Goal: Task Accomplishment & Management: Use online tool/utility

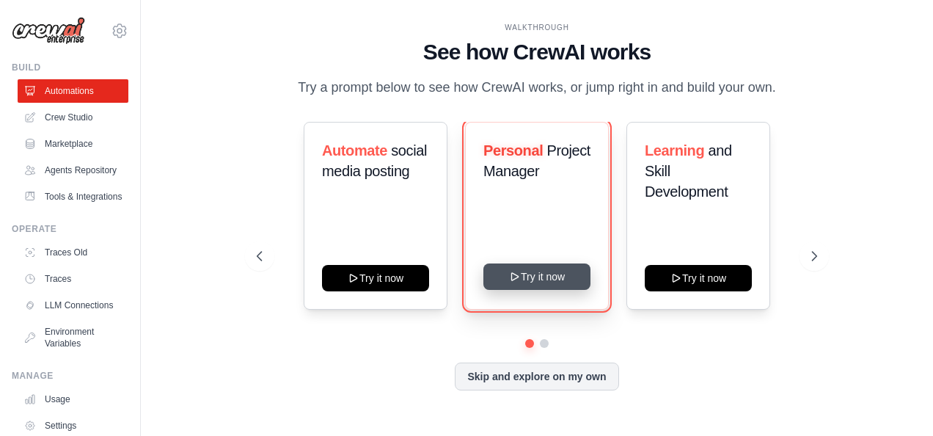
click at [518, 277] on icon at bounding box center [514, 276] width 7 height 7
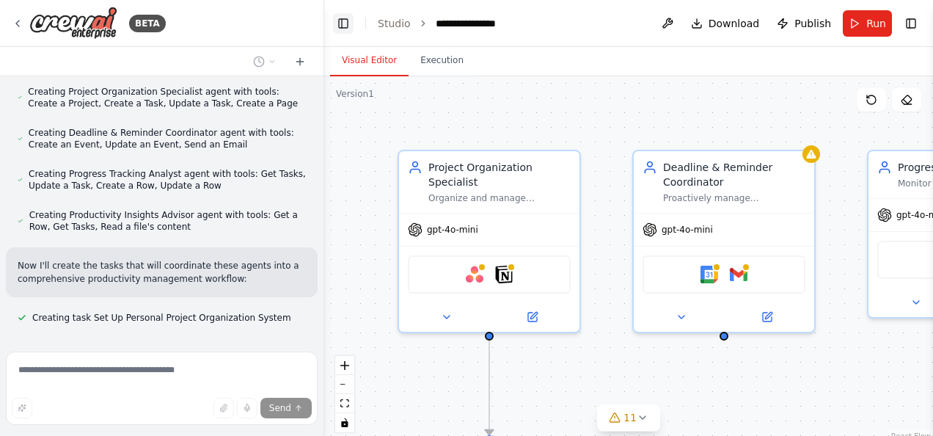
scroll to position [690, 0]
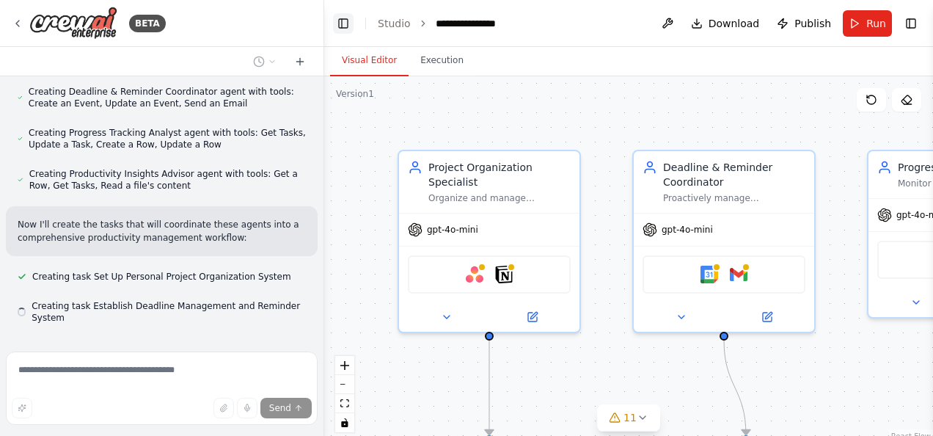
click at [345, 23] on button "Toggle Left Sidebar" at bounding box center [343, 23] width 21 height 21
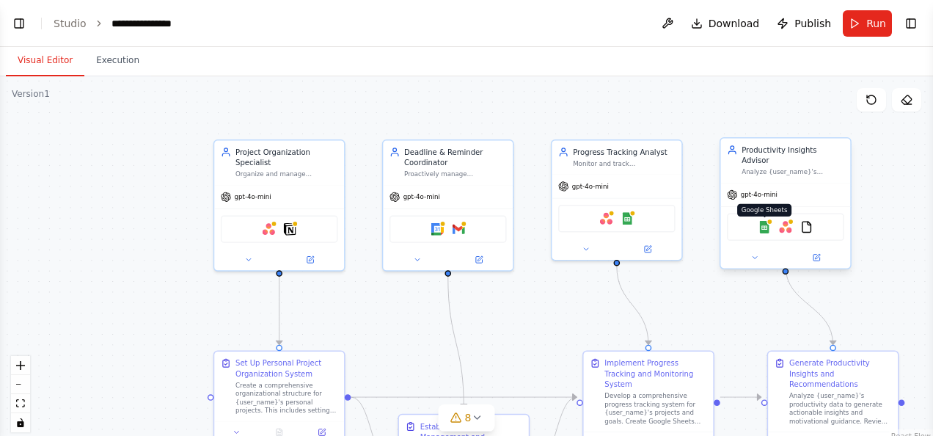
scroll to position [868, 0]
click at [22, 23] on button "Toggle Left Sidebar" at bounding box center [19, 23] width 21 height 21
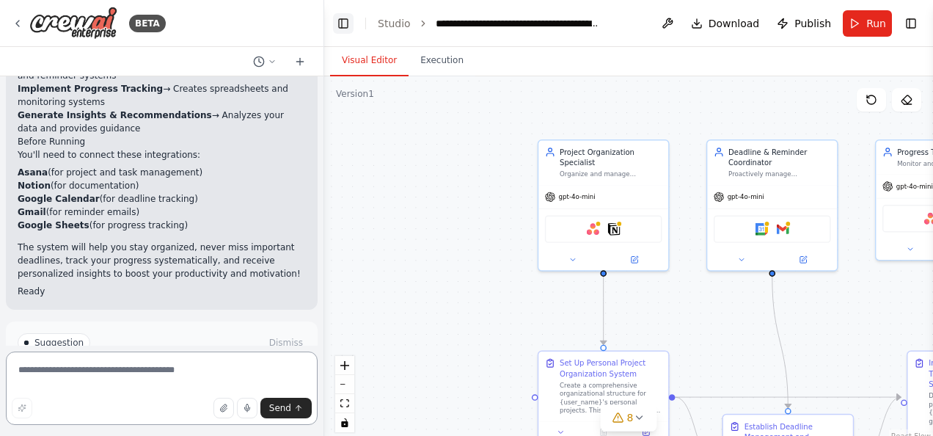
scroll to position [1671, 0]
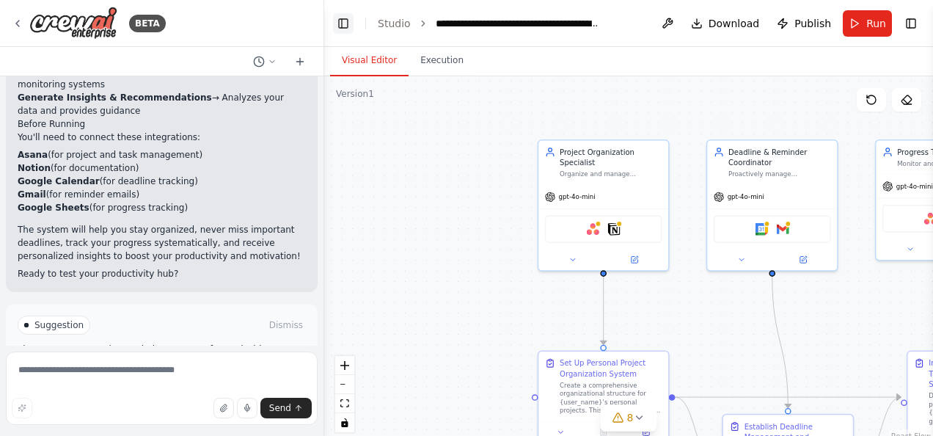
click at [343, 23] on button "Toggle Left Sidebar" at bounding box center [343, 23] width 21 height 21
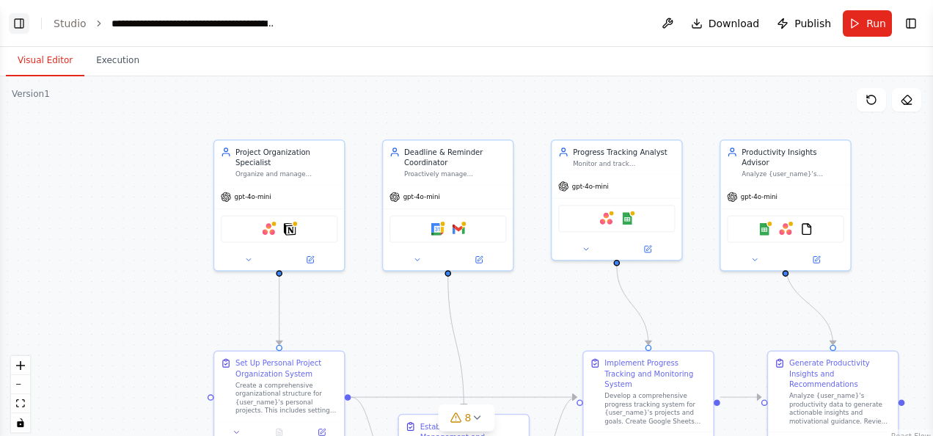
click at [15, 15] on button "Toggle Left Sidebar" at bounding box center [19, 23] width 21 height 21
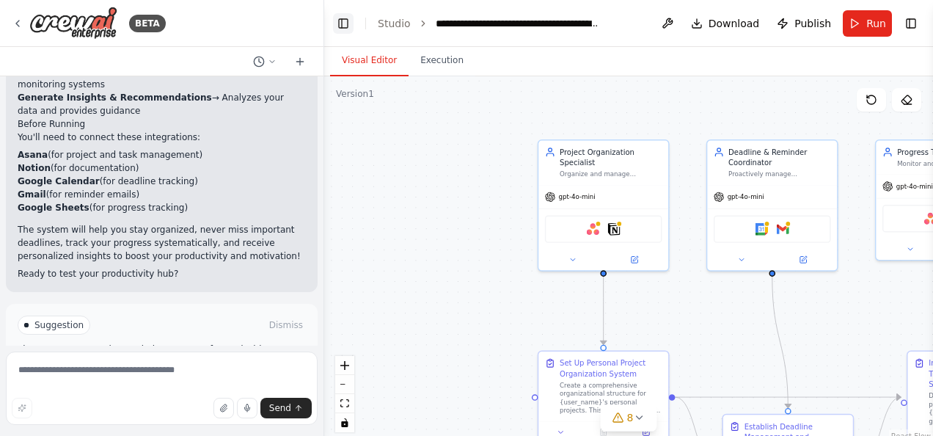
click at [347, 24] on button "Toggle Left Sidebar" at bounding box center [343, 23] width 21 height 21
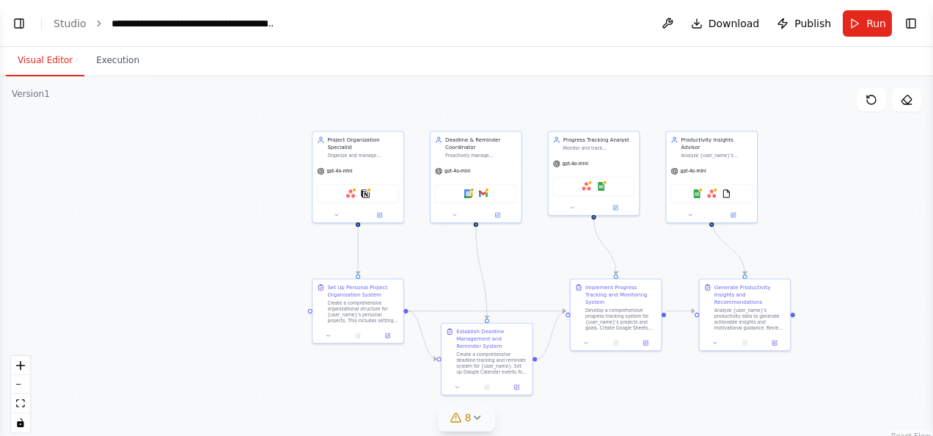
click at [478, 414] on icon at bounding box center [477, 418] width 12 height 12
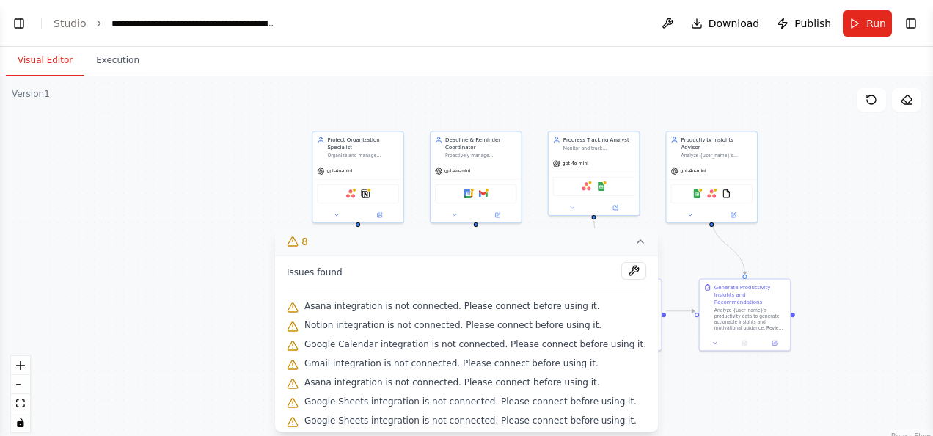
scroll to position [22, 0]
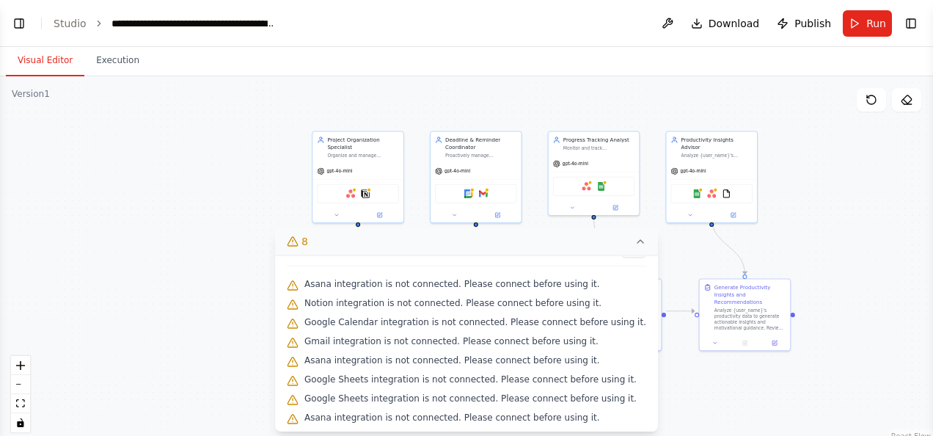
click at [709, 392] on div ".deletable-edge-delete-btn { width: 20px; height: 20px; border: 0px solid #ffff…" at bounding box center [466, 259] width 933 height 367
click at [299, 242] on icon at bounding box center [293, 241] width 12 height 12
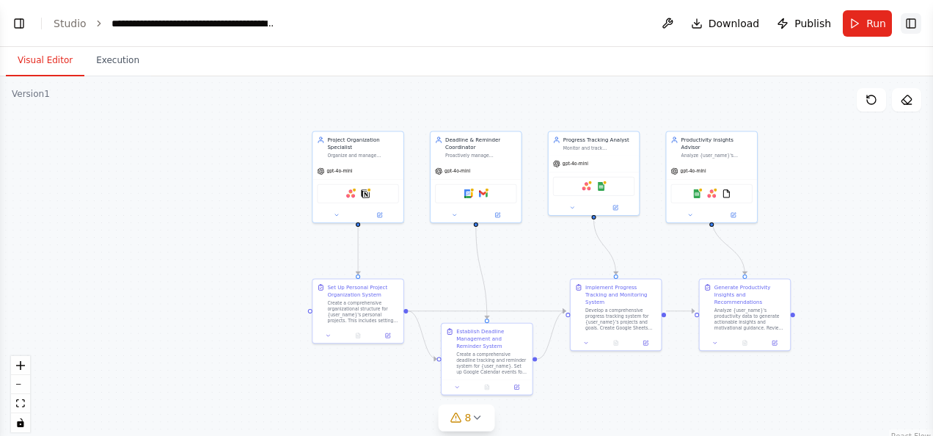
click at [909, 24] on button "Toggle Right Sidebar" at bounding box center [911, 23] width 21 height 21
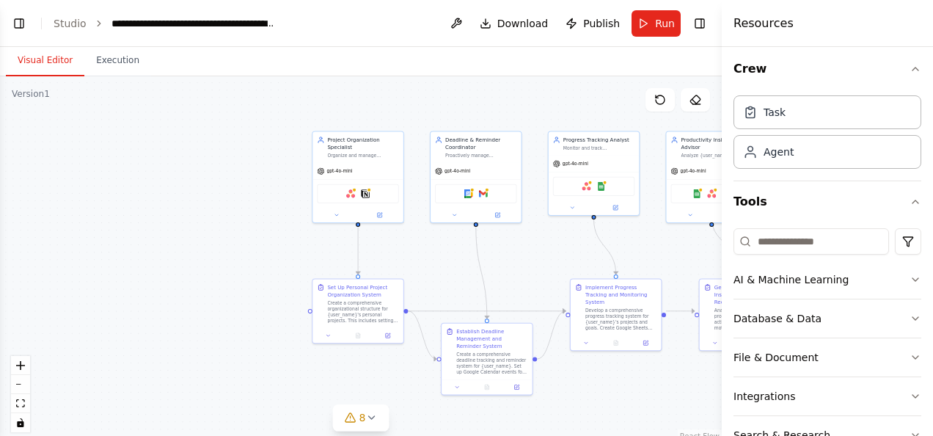
scroll to position [0, 0]
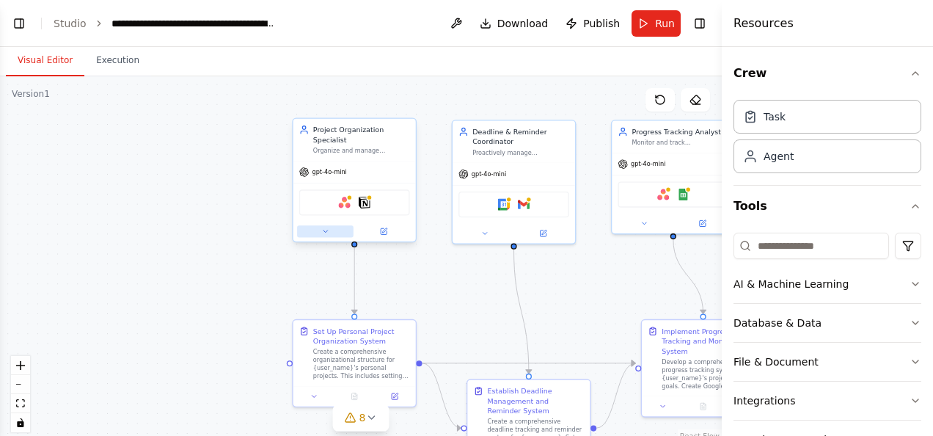
click at [323, 227] on icon at bounding box center [325, 231] width 8 height 8
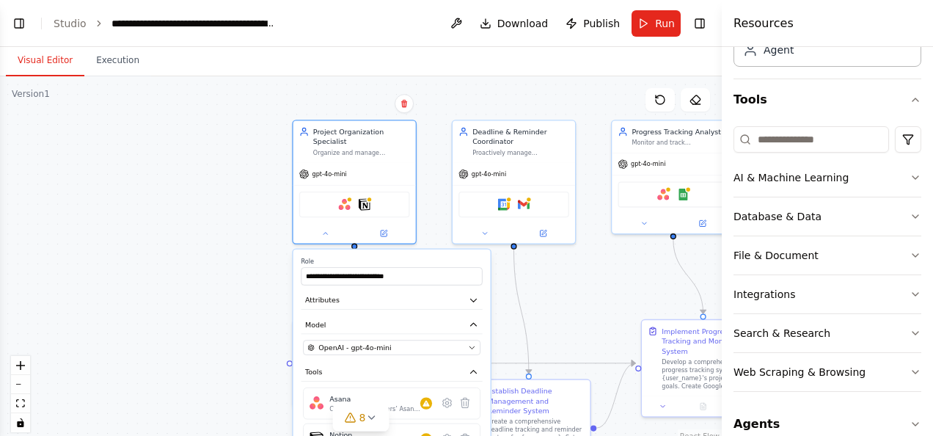
scroll to position [124, 0]
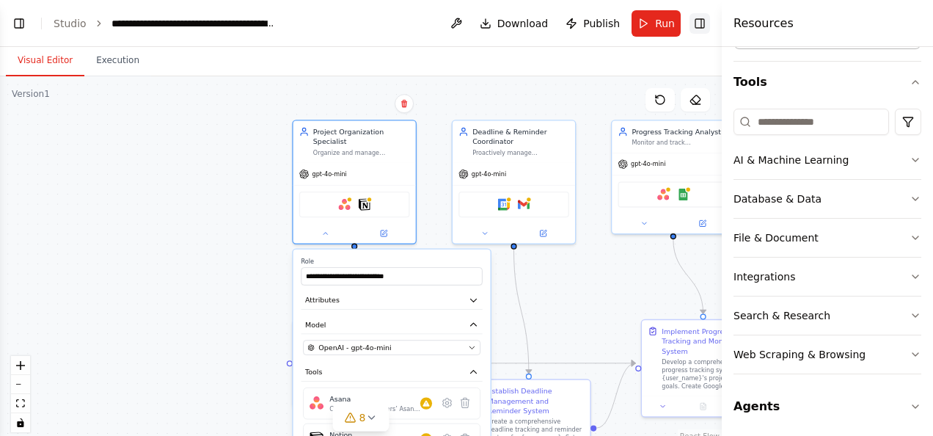
click at [702, 27] on button "Toggle Right Sidebar" at bounding box center [700, 23] width 21 height 21
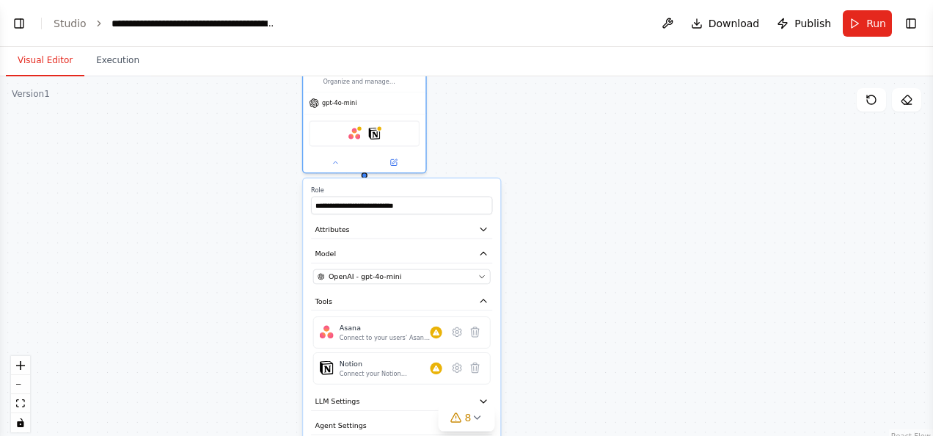
drag, startPoint x: 430, startPoint y: 244, endPoint x: 438, endPoint y: 175, distance: 70.2
click at [438, 178] on div "**********" at bounding box center [401, 334] width 197 height 312
click at [386, 334] on div "Connect to your users’ Asana accounts" at bounding box center [385, 338] width 91 height 8
click at [458, 327] on button at bounding box center [457, 332] width 18 height 18
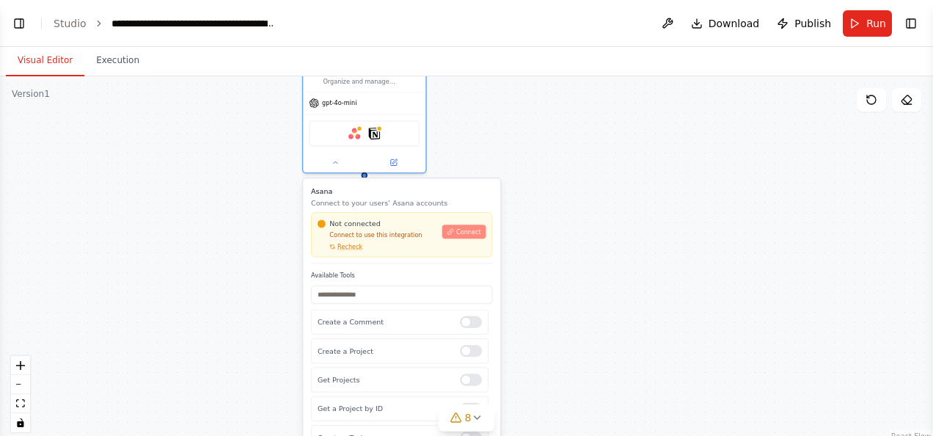
click at [475, 227] on span "Connect" at bounding box center [468, 231] width 25 height 8
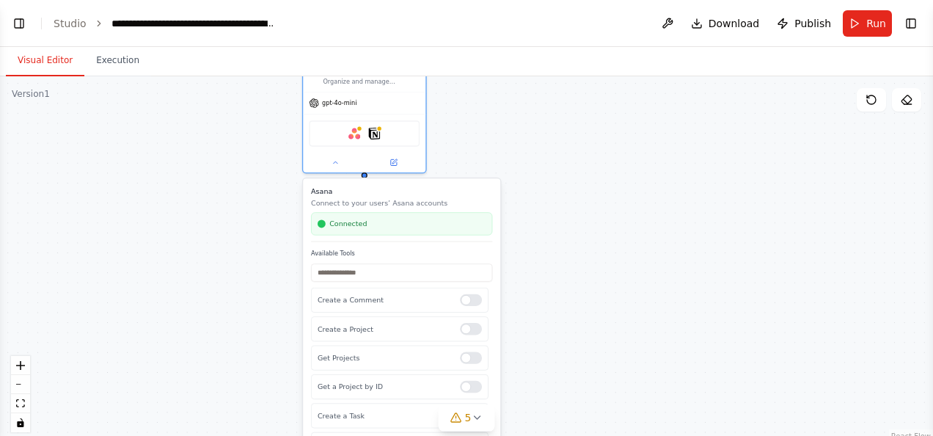
drag, startPoint x: 322, startPoint y: 188, endPoint x: 691, endPoint y: 241, distance: 372.7
click at [691, 241] on div ".deletable-edge-delete-btn { width: 20px; height: 20px; border: 0px solid #ffff…" at bounding box center [466, 259] width 933 height 367
click at [336, 156] on icon at bounding box center [336, 160] width 8 height 8
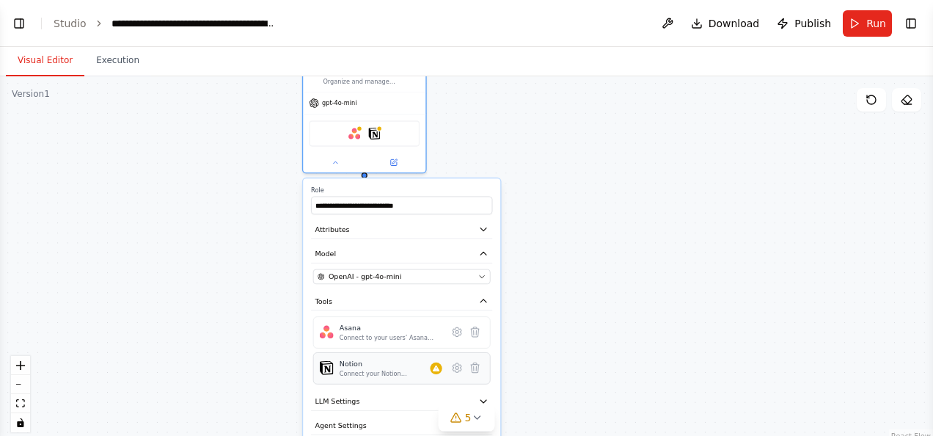
click at [439, 367] on div "Notion Connect your Notion workspace" at bounding box center [402, 368] width 178 height 32
click at [458, 363] on icon at bounding box center [457, 367] width 9 height 9
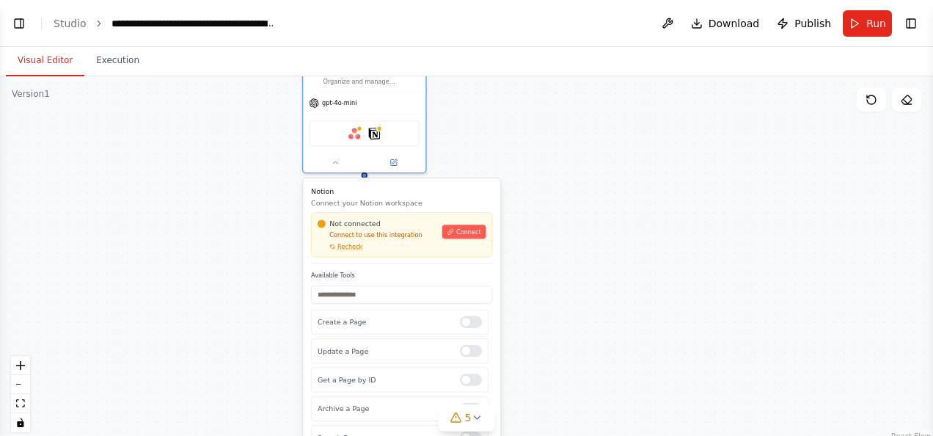
click at [467, 227] on span "Connect" at bounding box center [468, 231] width 25 height 8
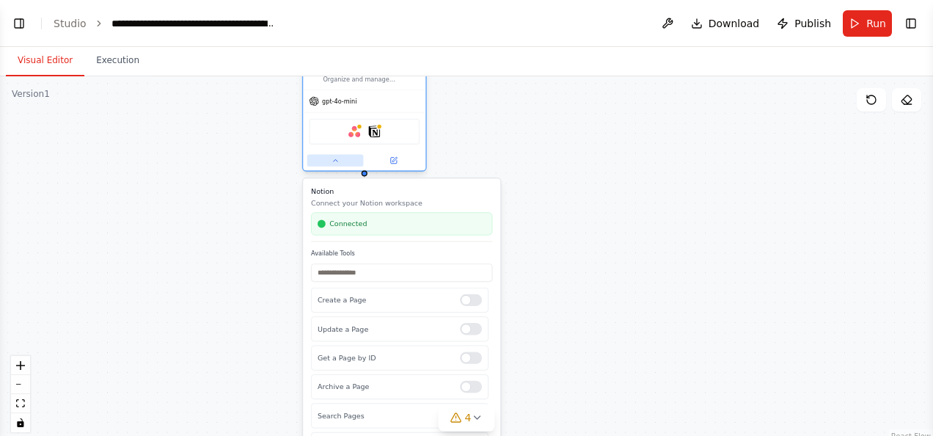
click at [336, 156] on icon at bounding box center [336, 160] width 8 height 8
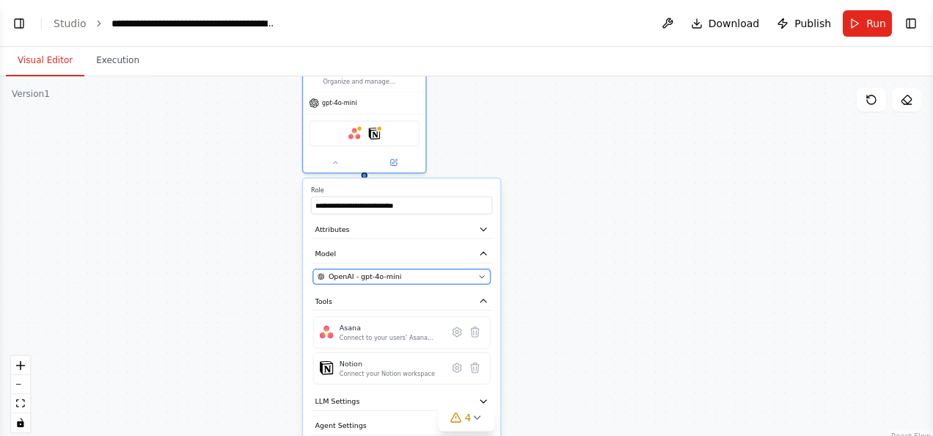
click at [483, 276] on icon "button" at bounding box center [482, 277] width 4 height 2
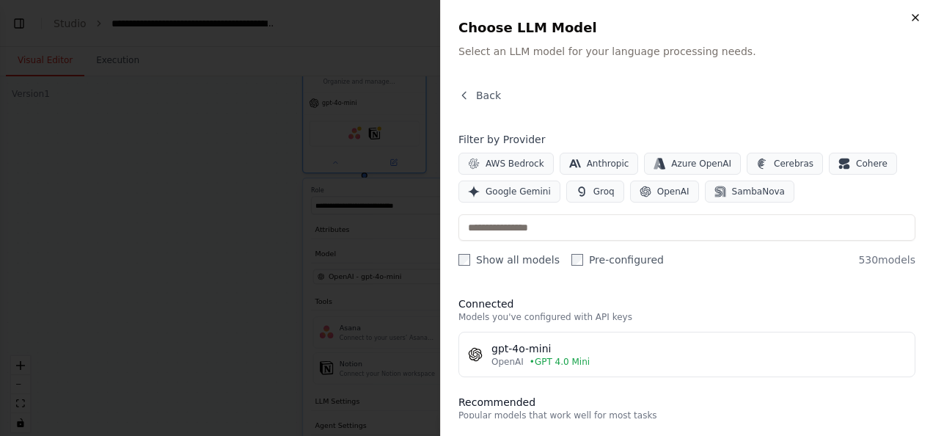
click at [913, 21] on icon "button" at bounding box center [916, 18] width 6 height 6
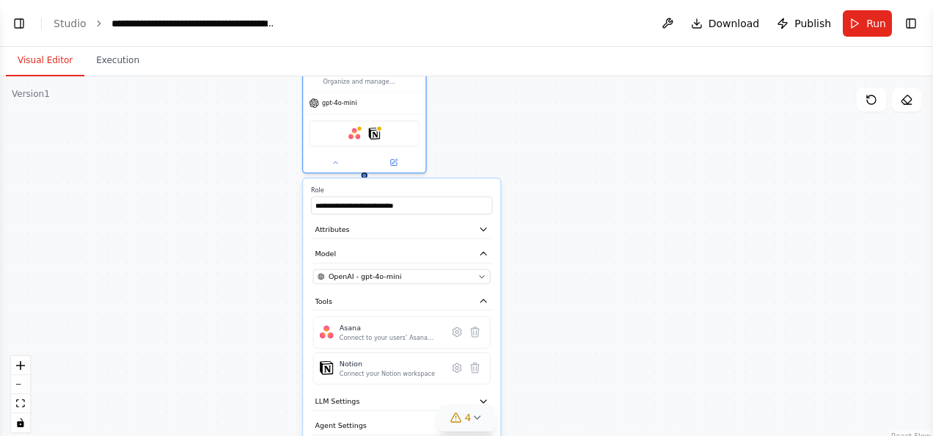
click at [472, 420] on icon at bounding box center [477, 418] width 12 height 12
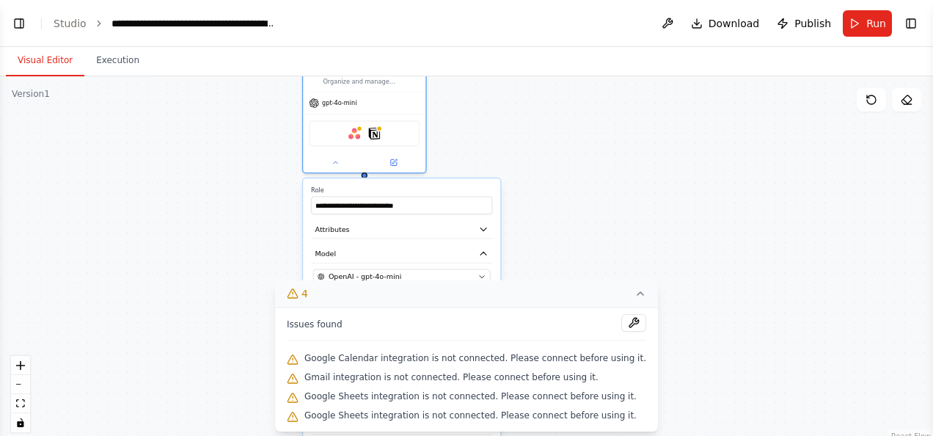
click at [580, 154] on div ".deletable-edge-delete-btn { width: 20px; height: 20px; border: 0px solid #ffff…" at bounding box center [466, 259] width 933 height 367
click at [308, 293] on div "4" at bounding box center [297, 293] width 21 height 15
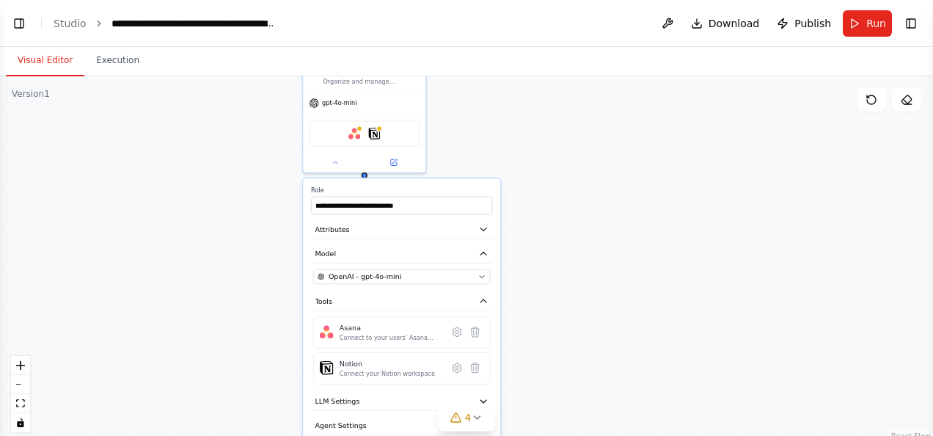
click at [615, 386] on div ".deletable-edge-delete-btn { width: 20px; height: 20px; border: 0px solid #ffff…" at bounding box center [466, 259] width 933 height 367
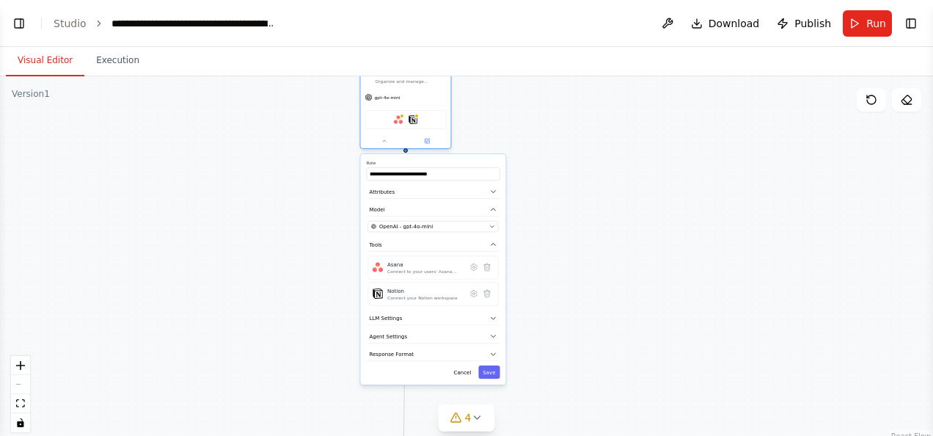
drag, startPoint x: 439, startPoint y: 167, endPoint x: 436, endPoint y: 81, distance: 86.6
click at [436, 81] on div "Project Organization Specialist Organize and manage {user_name}'s personal proj…" at bounding box center [406, 103] width 92 height 92
click at [491, 368] on button "Save" at bounding box center [488, 373] width 21 height 13
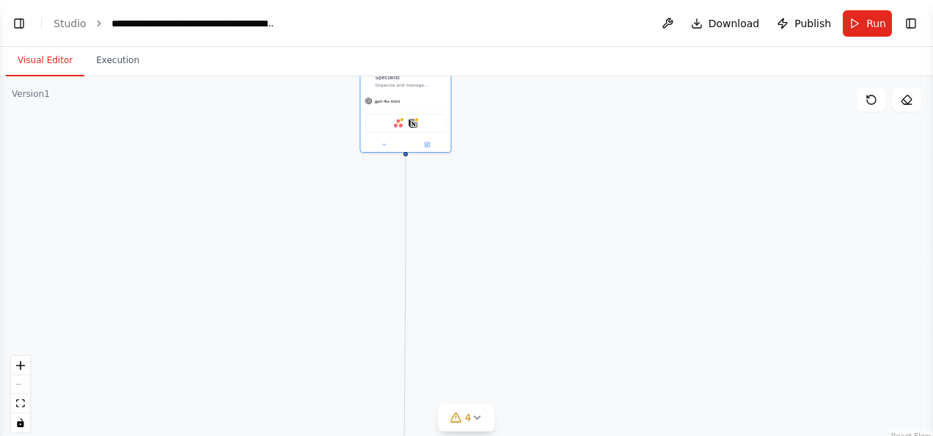
click at [578, 173] on div ".deletable-edge-delete-btn { width: 20px; height: 20px; border: 0px solid #ffff…" at bounding box center [466, 259] width 933 height 367
drag, startPoint x: 578, startPoint y: 173, endPoint x: 581, endPoint y: 186, distance: 13.5
click at [581, 186] on div ".deletable-edge-delete-btn { width: 20px; height: 20px; border: 0px solid #ffff…" at bounding box center [466, 259] width 933 height 367
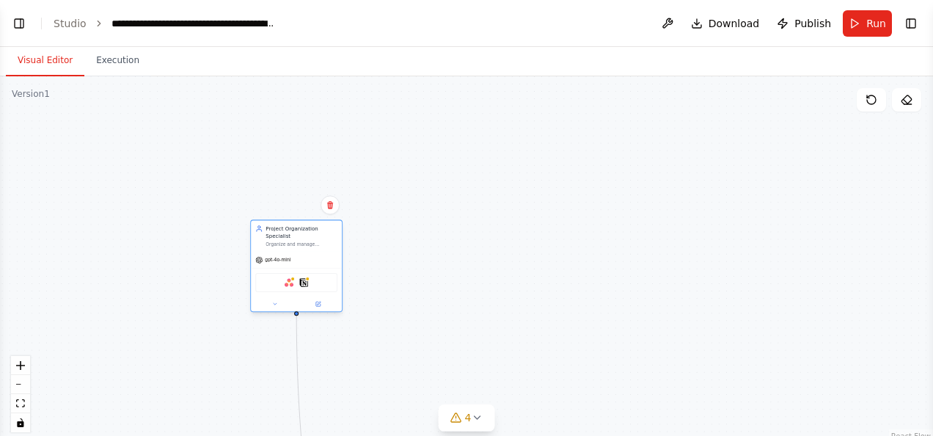
drag, startPoint x: 434, startPoint y: 111, endPoint x: 320, endPoint y: 266, distance: 192.5
click at [320, 266] on div "gpt-4o-mini Asana Notion" at bounding box center [296, 282] width 91 height 60
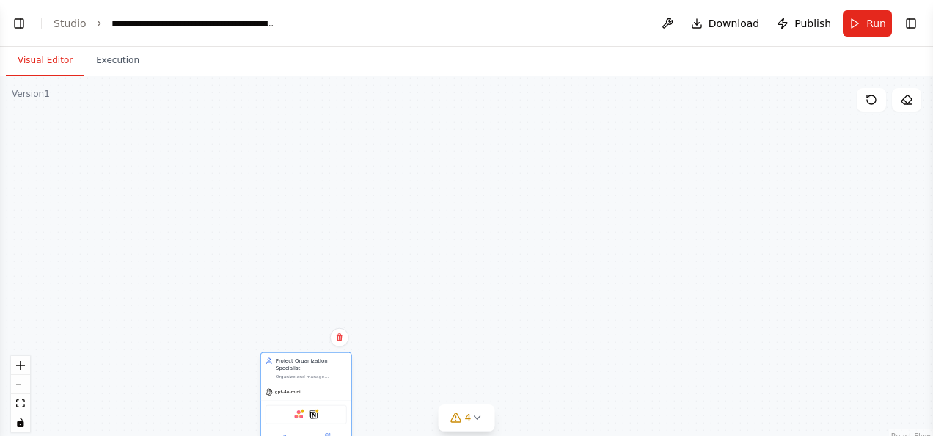
drag, startPoint x: 330, startPoint y: 267, endPoint x: 340, endPoint y: 401, distance: 133.9
click at [340, 405] on div "Asana Notion" at bounding box center [306, 414] width 81 height 19
drag, startPoint x: 335, startPoint y: 418, endPoint x: 337, endPoint y: 248, distance: 170.2
click at [337, 248] on div "Asana Notion" at bounding box center [306, 245] width 90 height 29
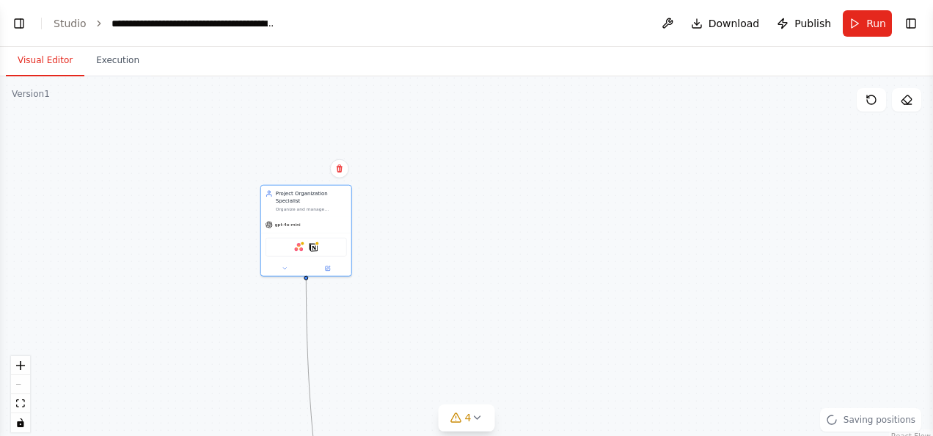
drag, startPoint x: 313, startPoint y: 406, endPoint x: 311, endPoint y: 287, distance: 119.6
click at [311, 287] on div ".deletable-edge-delete-btn { width: 20px; height: 20px; border: 0px solid #ffff…" at bounding box center [466, 259] width 933 height 367
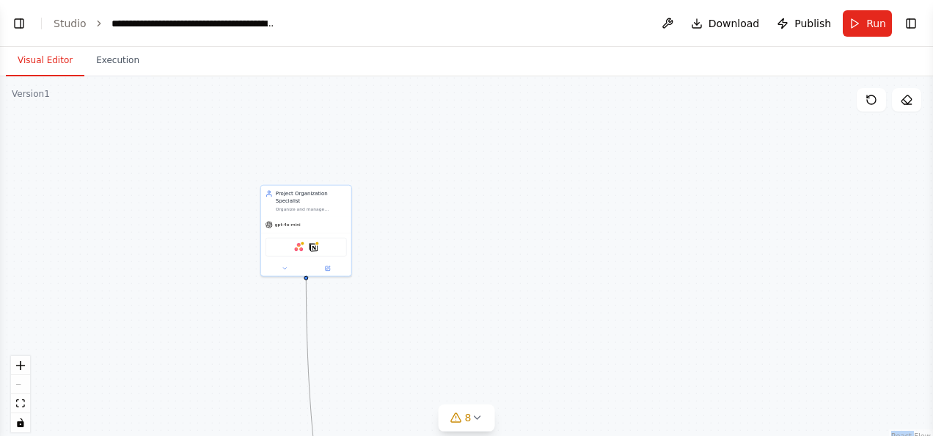
click at [508, 283] on div ".deletable-edge-delete-btn { width: 20px; height: 20px; border: 0px solid #ffff…" at bounding box center [466, 259] width 933 height 367
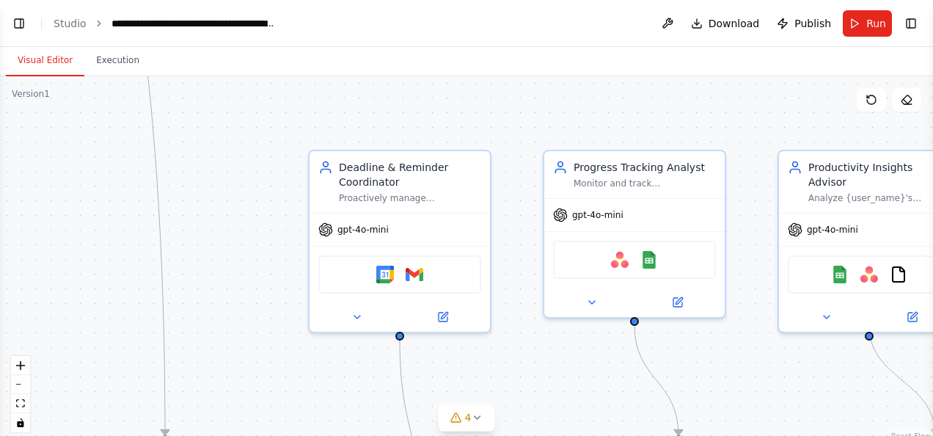
scroll to position [843, 0]
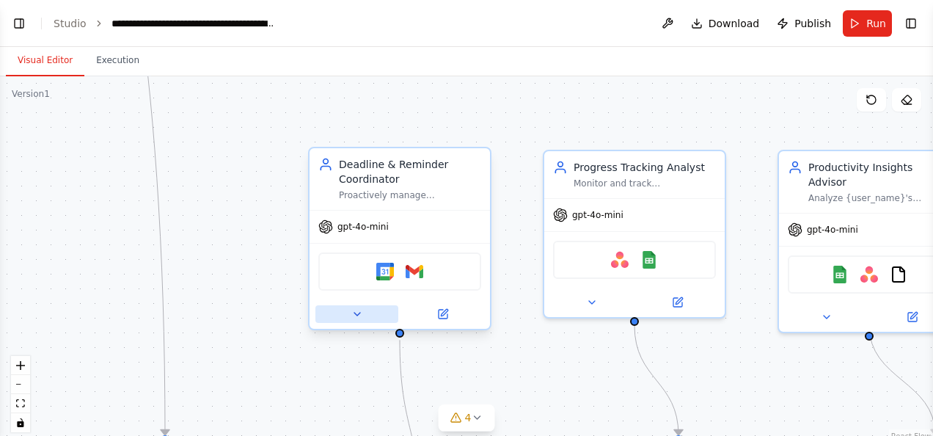
click at [356, 315] on icon at bounding box center [357, 314] width 12 height 12
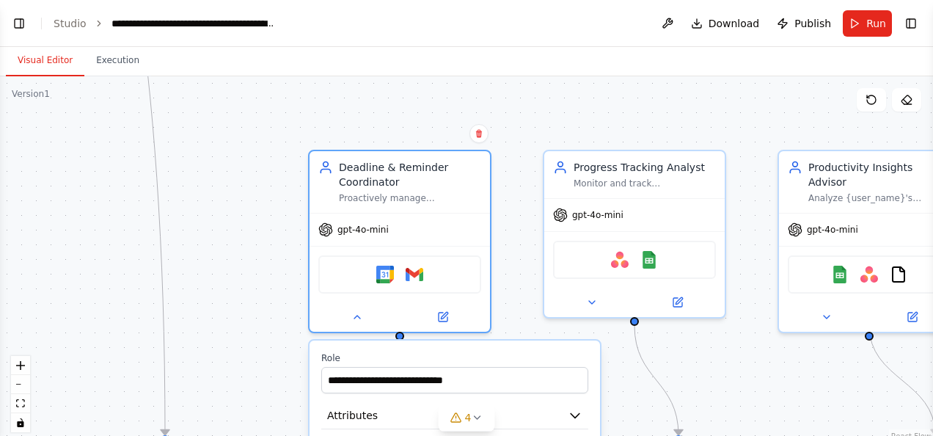
click at [513, 123] on div ".deletable-edge-delete-btn { width: 20px; height: 20px; border: 0px solid #ffff…" at bounding box center [466, 259] width 933 height 367
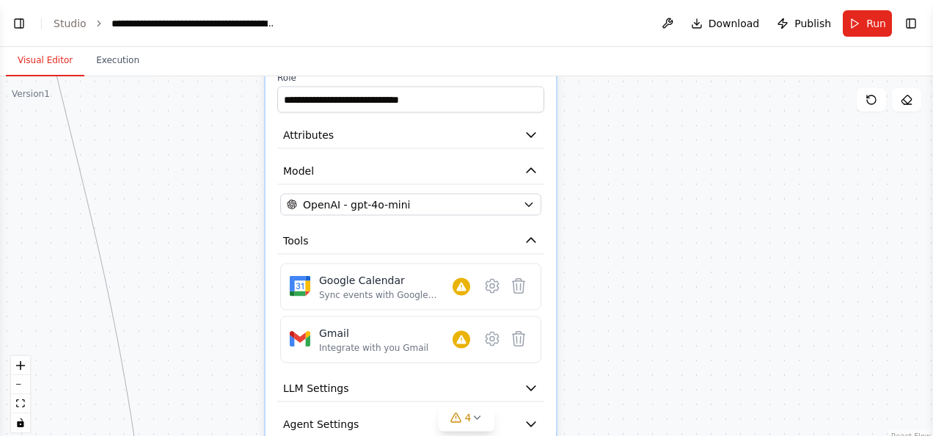
drag, startPoint x: 469, startPoint y: 249, endPoint x: 425, endPoint y: -28, distance: 280.0
click at [425, 0] on html "BETA Create a crew that helps organize your personal projects, sets reminders f…" at bounding box center [466, 218] width 933 height 436
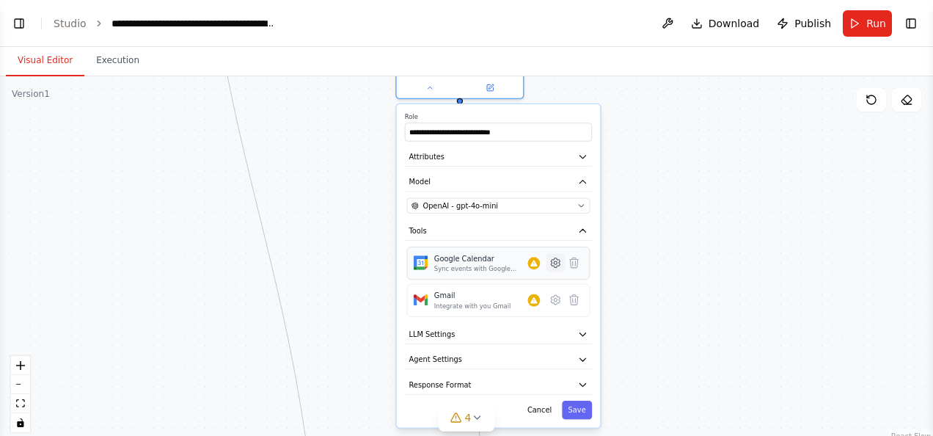
click at [554, 260] on icon at bounding box center [555, 263] width 9 height 10
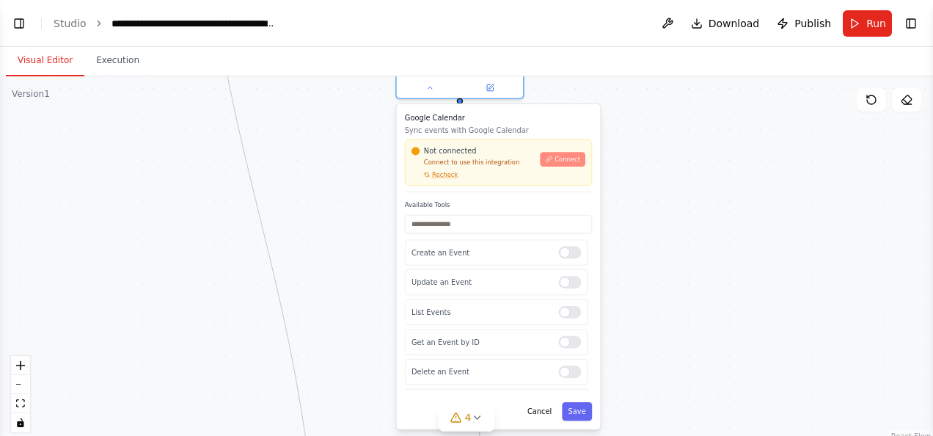
click at [565, 161] on span "Connect" at bounding box center [568, 159] width 26 height 8
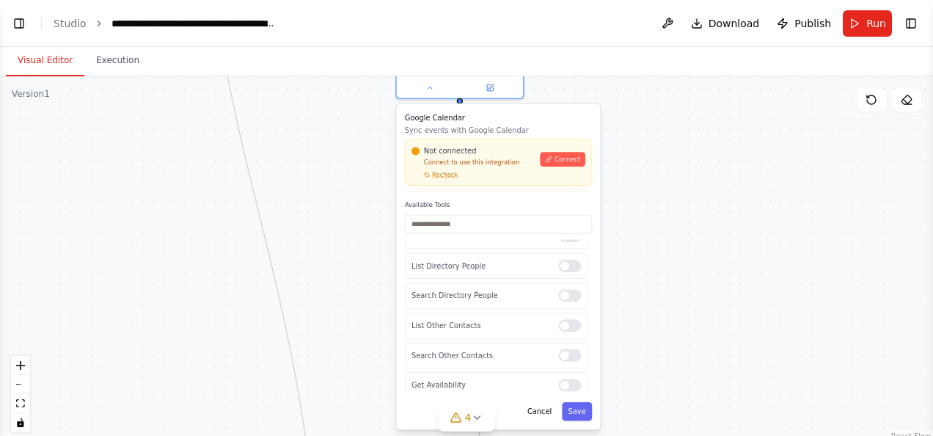
scroll to position [0, 0]
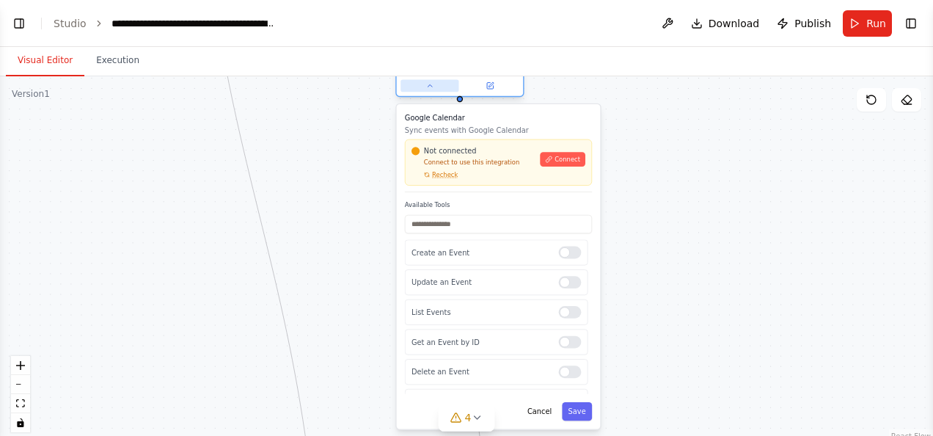
click at [431, 84] on icon at bounding box center [429, 85] width 8 height 8
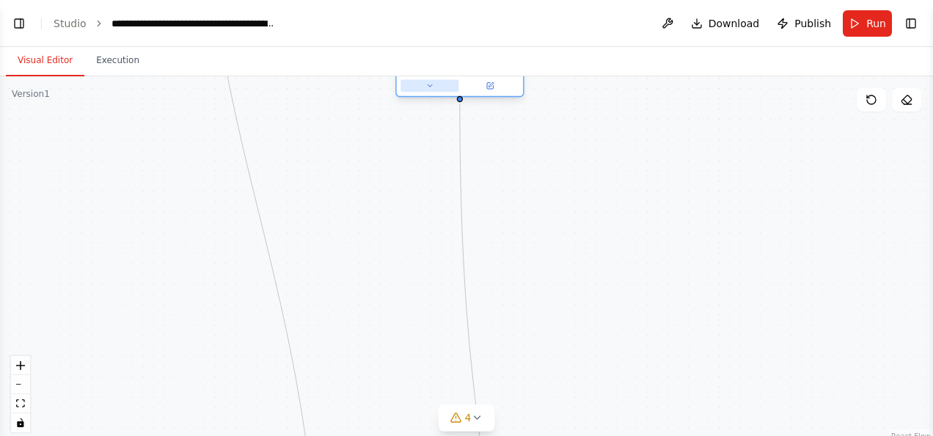
click at [431, 84] on icon at bounding box center [429, 85] width 8 height 8
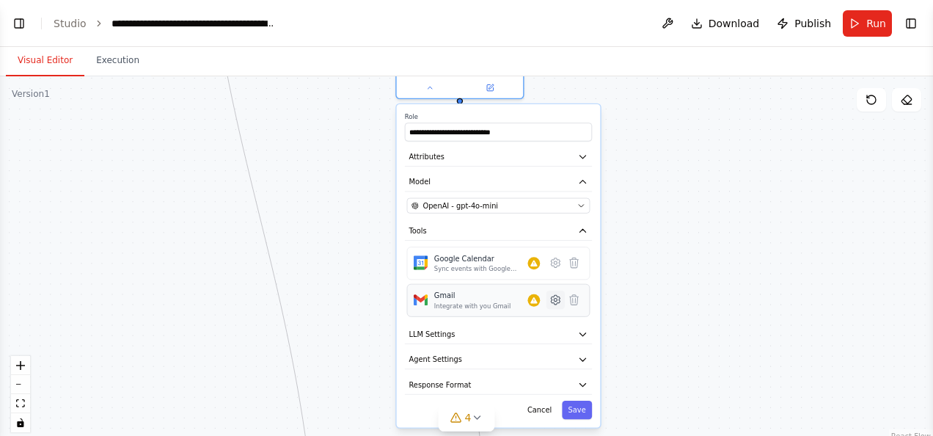
click at [557, 298] on icon at bounding box center [555, 299] width 3 height 3
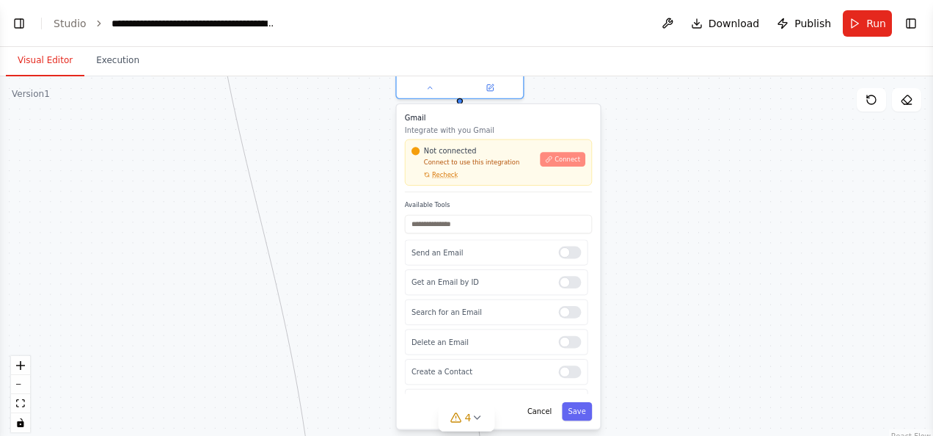
click at [564, 160] on span "Connect" at bounding box center [568, 159] width 26 height 8
click at [14, 24] on button "Toggle Left Sidebar" at bounding box center [19, 23] width 21 height 21
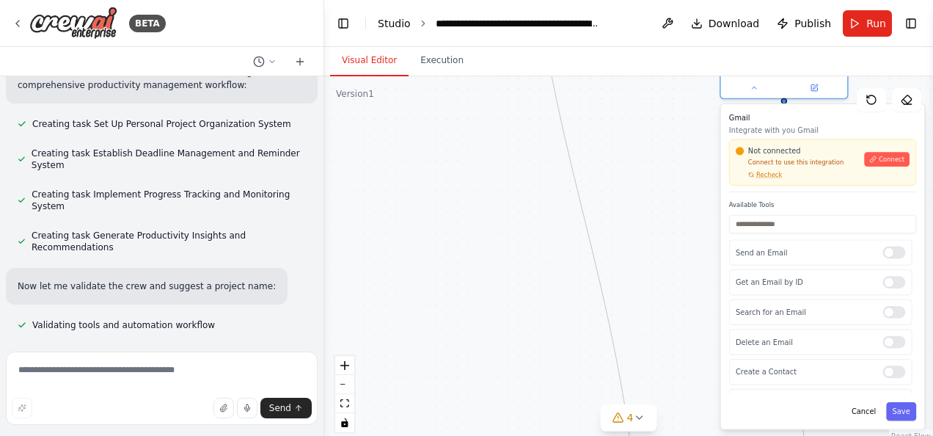
click at [397, 26] on link "Studio" at bounding box center [394, 24] width 33 height 12
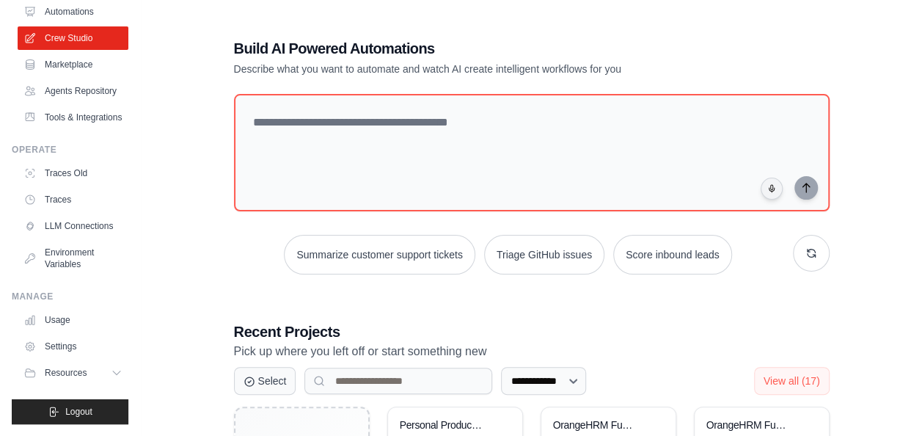
scroll to position [114, 0]
click at [66, 106] on link "Tools & Integrations" at bounding box center [74, 117] width 111 height 23
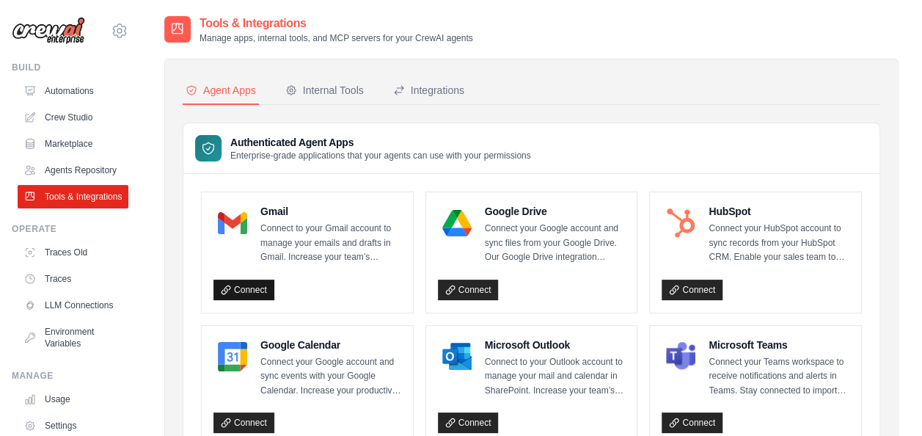
click at [244, 289] on link "Connect" at bounding box center [243, 289] width 61 height 21
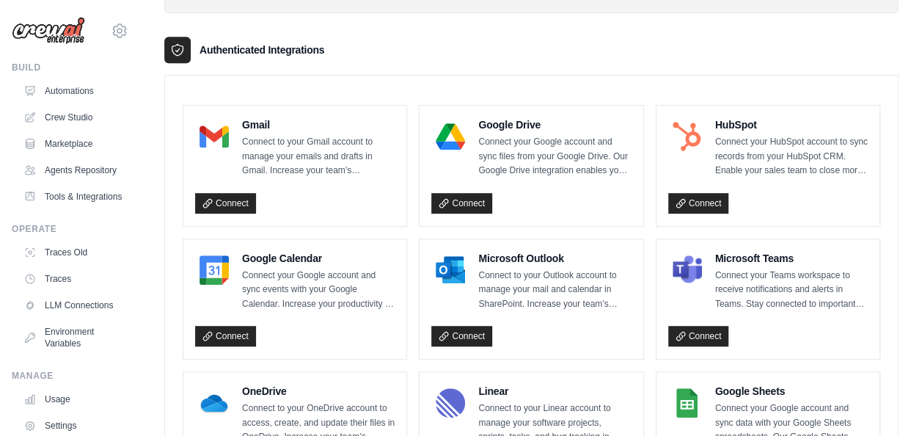
scroll to position [356, 0]
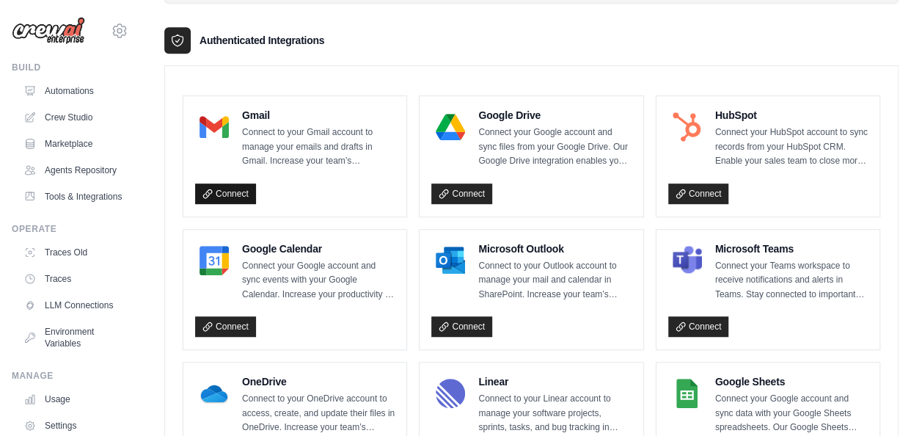
click at [238, 186] on link "Connect" at bounding box center [225, 193] width 61 height 21
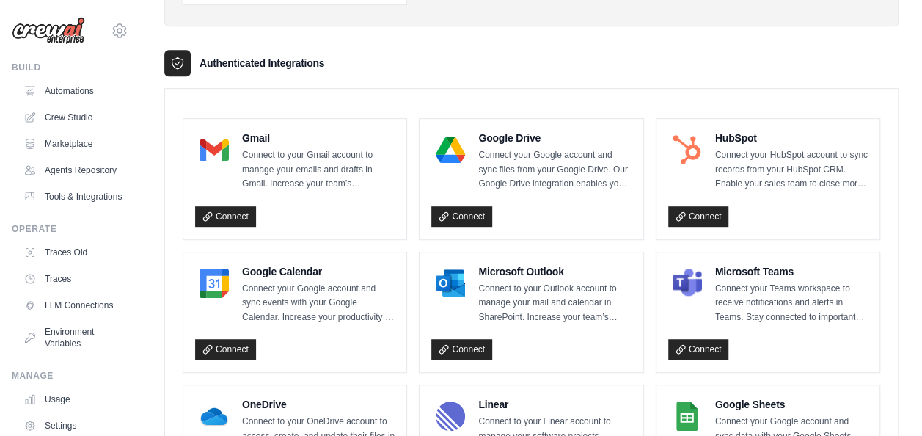
scroll to position [358, 0]
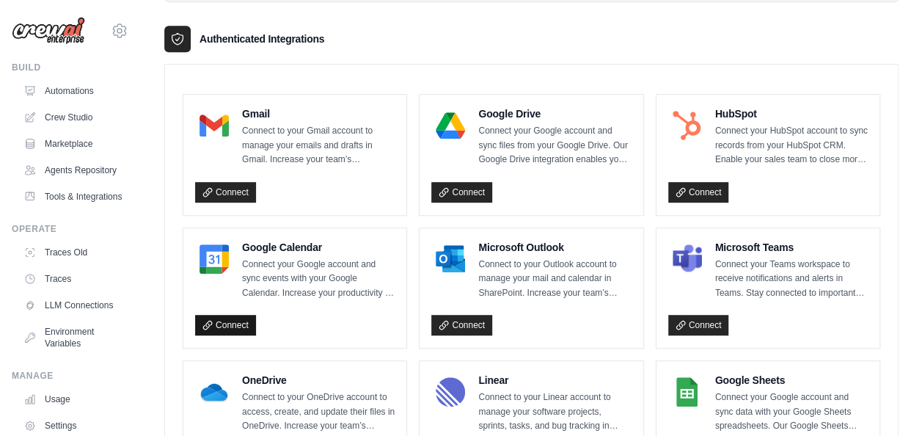
click at [219, 321] on link "Connect" at bounding box center [225, 325] width 61 height 21
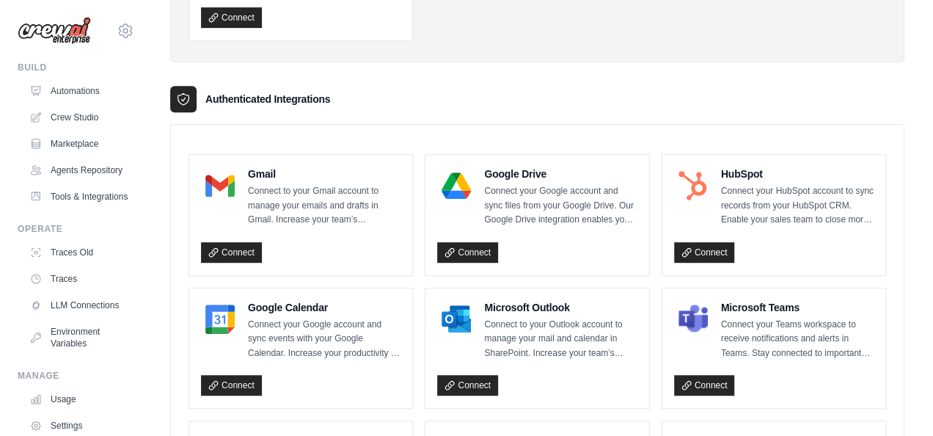
scroll to position [311, 0]
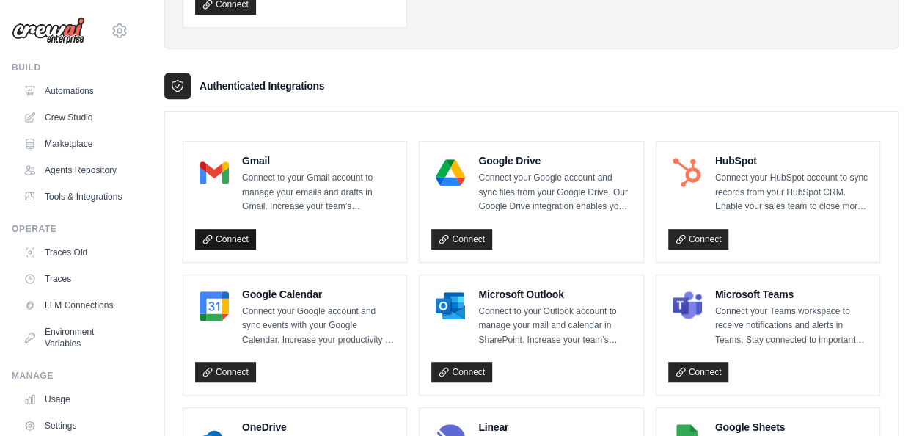
click at [234, 234] on link "Connect" at bounding box center [225, 239] width 61 height 21
